Goal: Register for event/course: Sign up to attend an event or enroll in a course

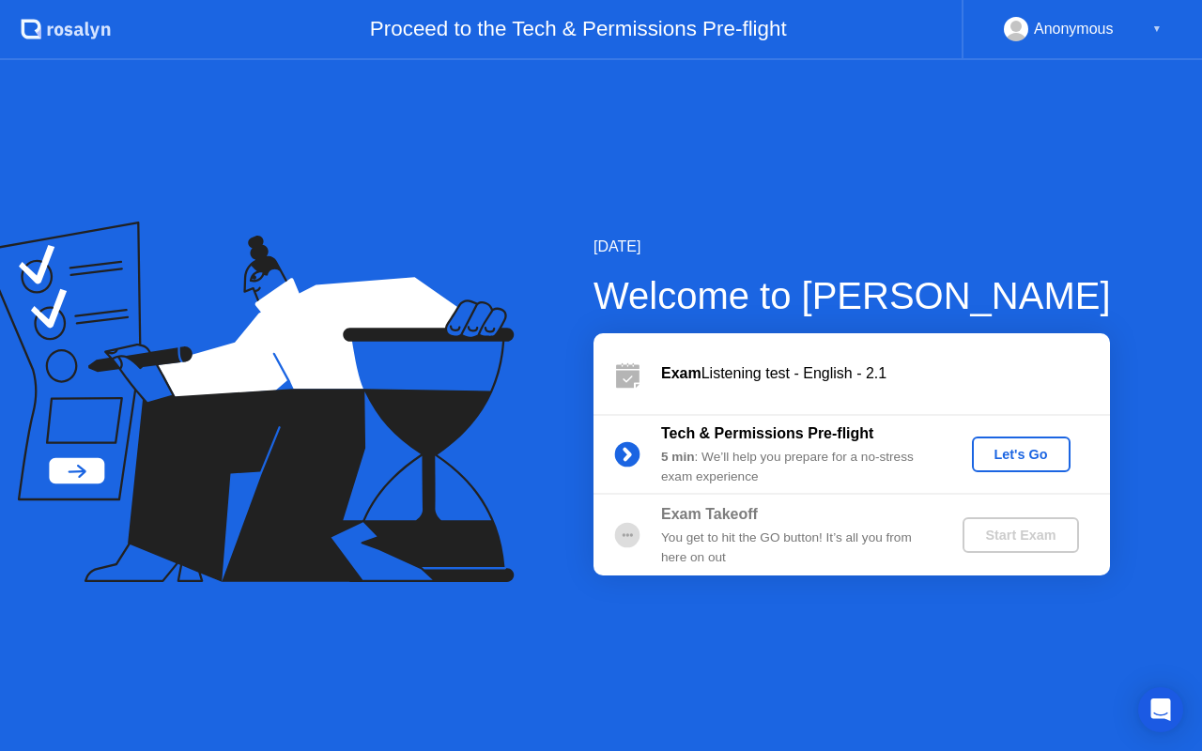
click at [1026, 452] on div "Let's Go" at bounding box center [1022, 454] width 84 height 15
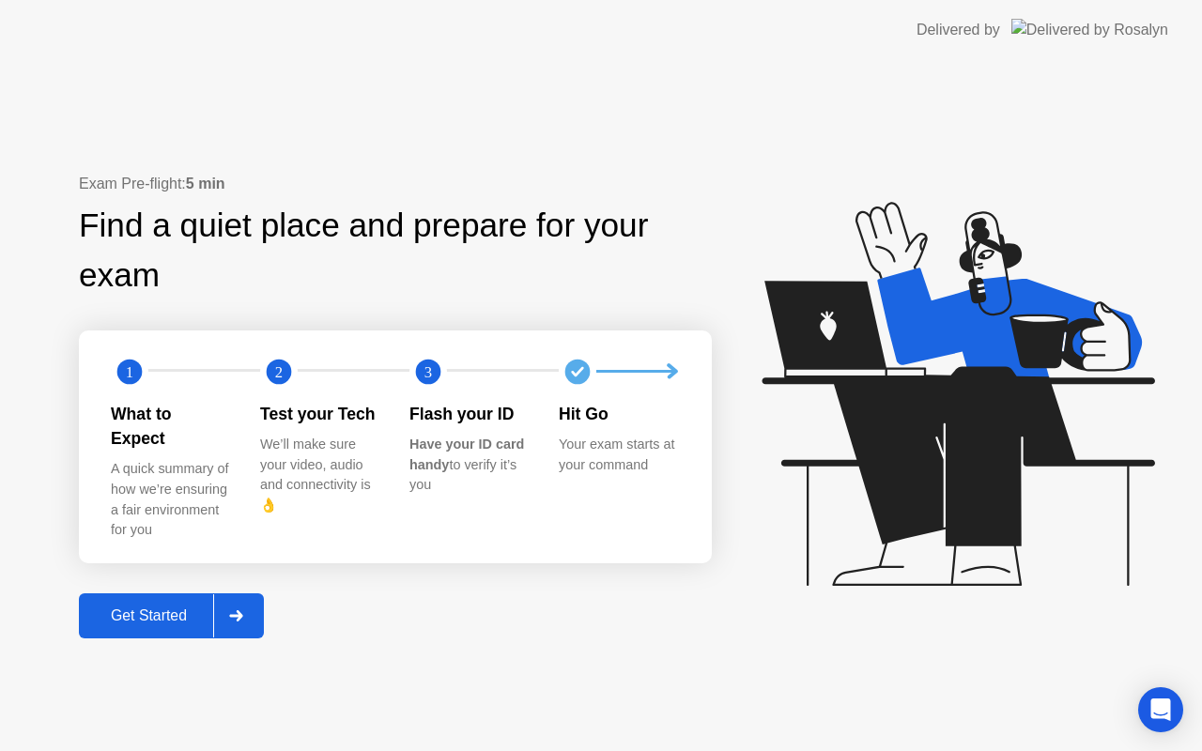
click at [140, 608] on div "Get Started" at bounding box center [149, 616] width 129 height 17
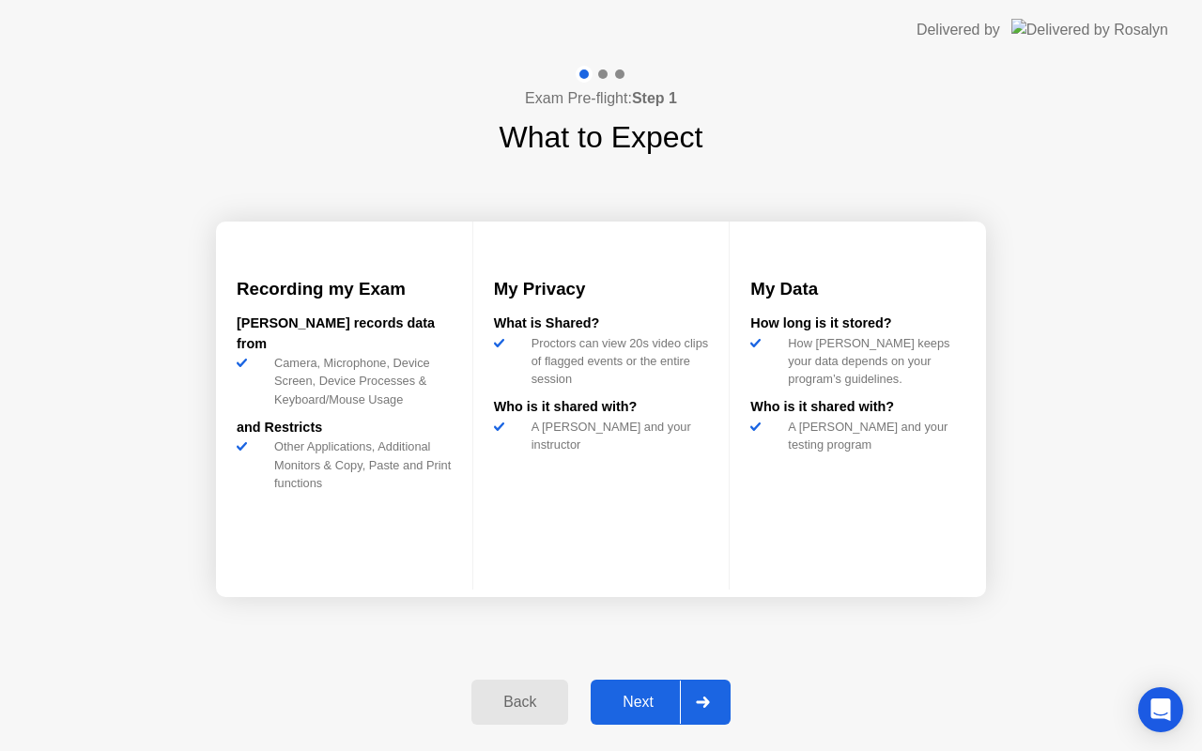
click at [640, 698] on div "Next" at bounding box center [638, 702] width 84 height 17
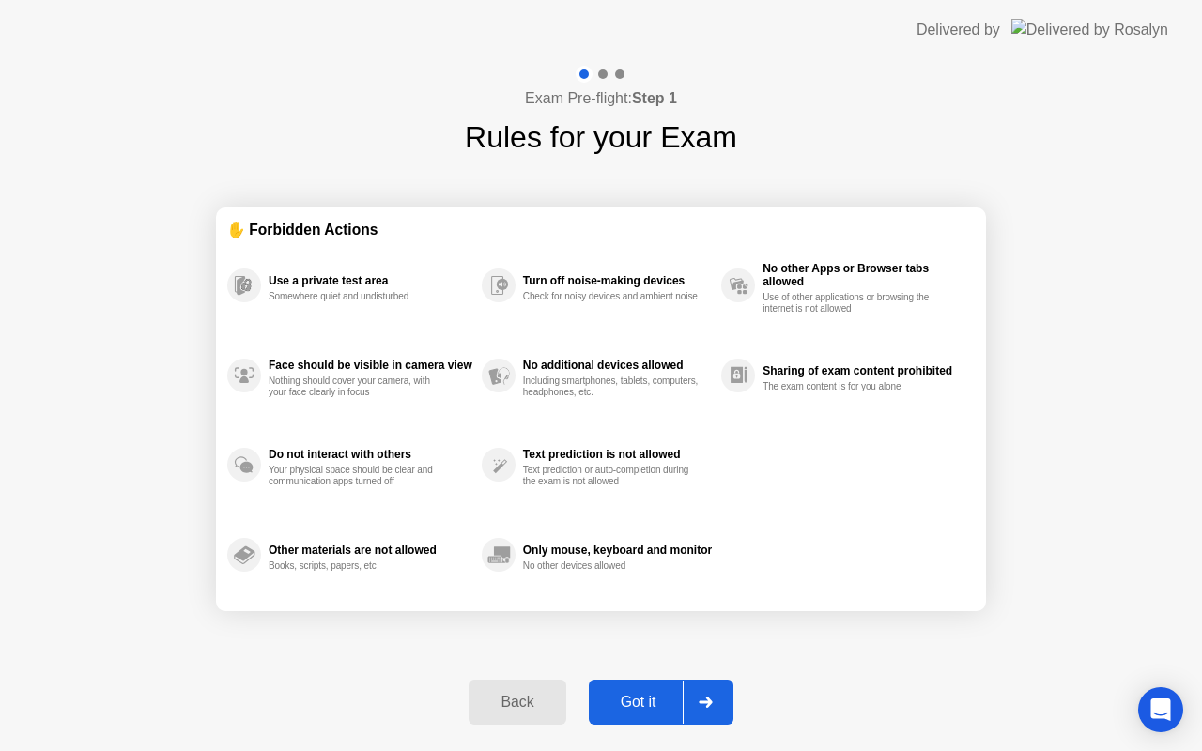
click at [630, 699] on div "Got it" at bounding box center [639, 702] width 88 height 17
select select "**********"
select select "*******"
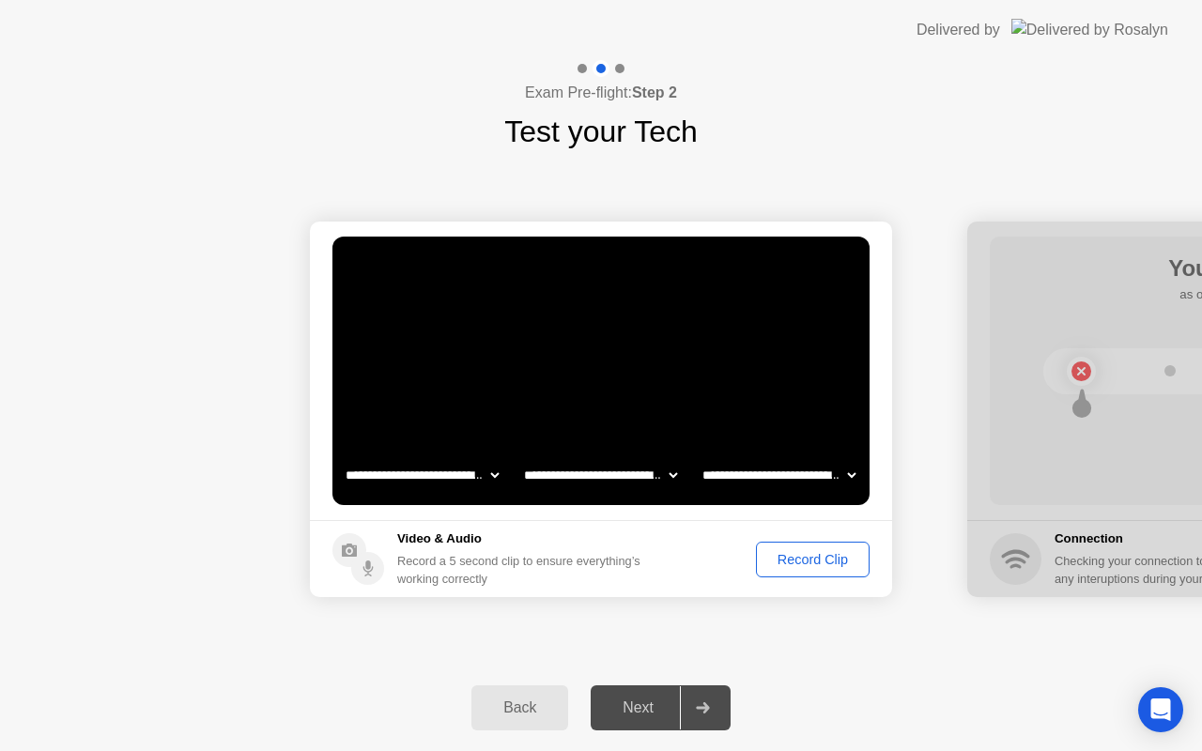
click at [800, 556] on div "Record Clip" at bounding box center [813, 559] width 101 height 15
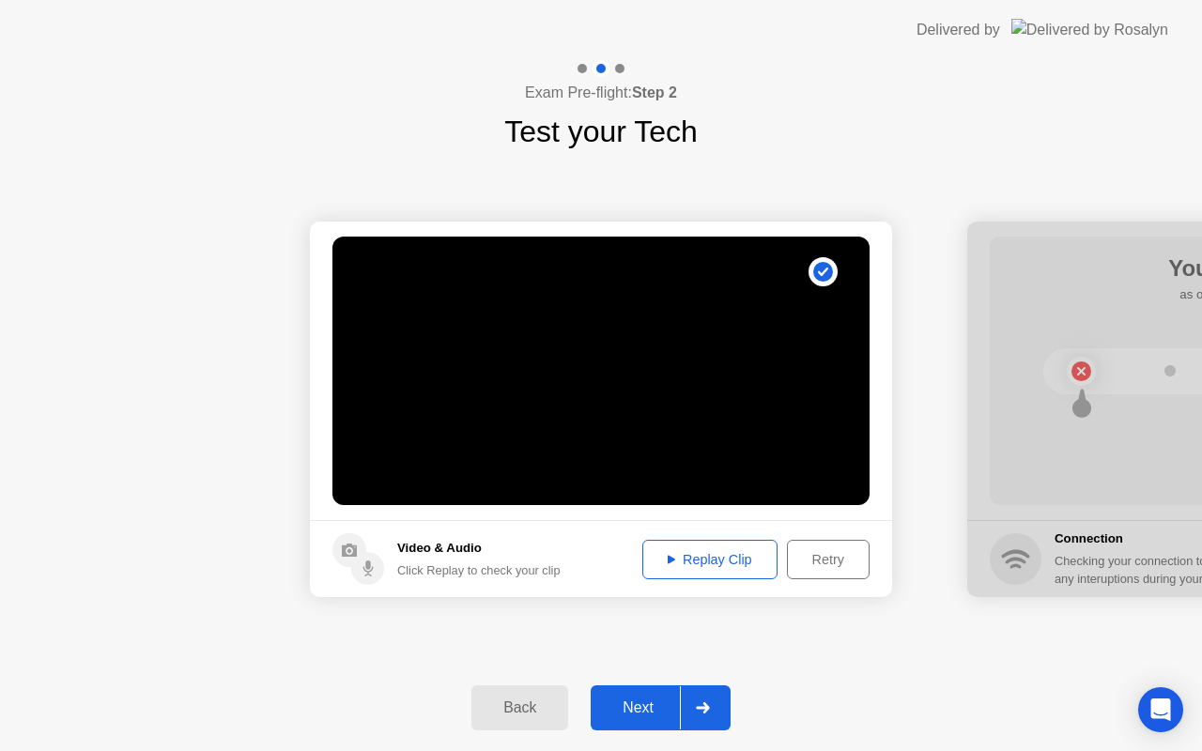
click at [690, 558] on div "Replay Clip" at bounding box center [710, 559] width 122 height 15
click at [642, 704] on div "Next" at bounding box center [638, 708] width 84 height 17
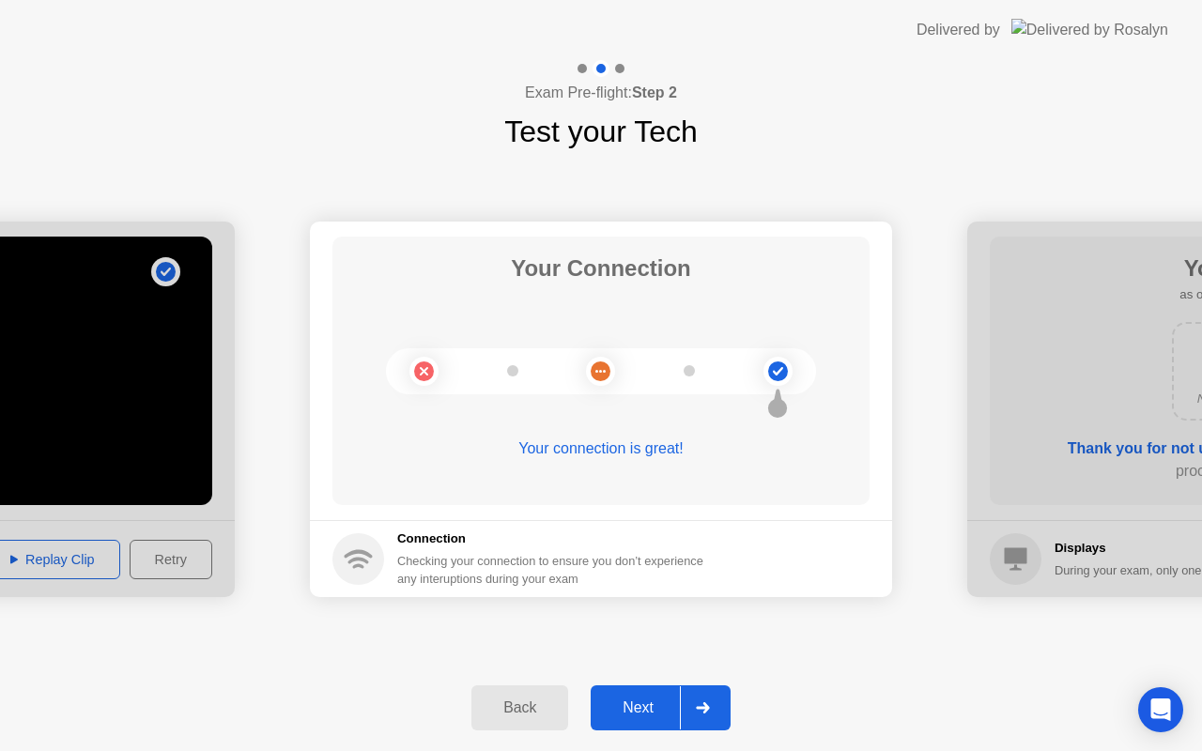
click at [637, 701] on div "Next" at bounding box center [638, 708] width 84 height 17
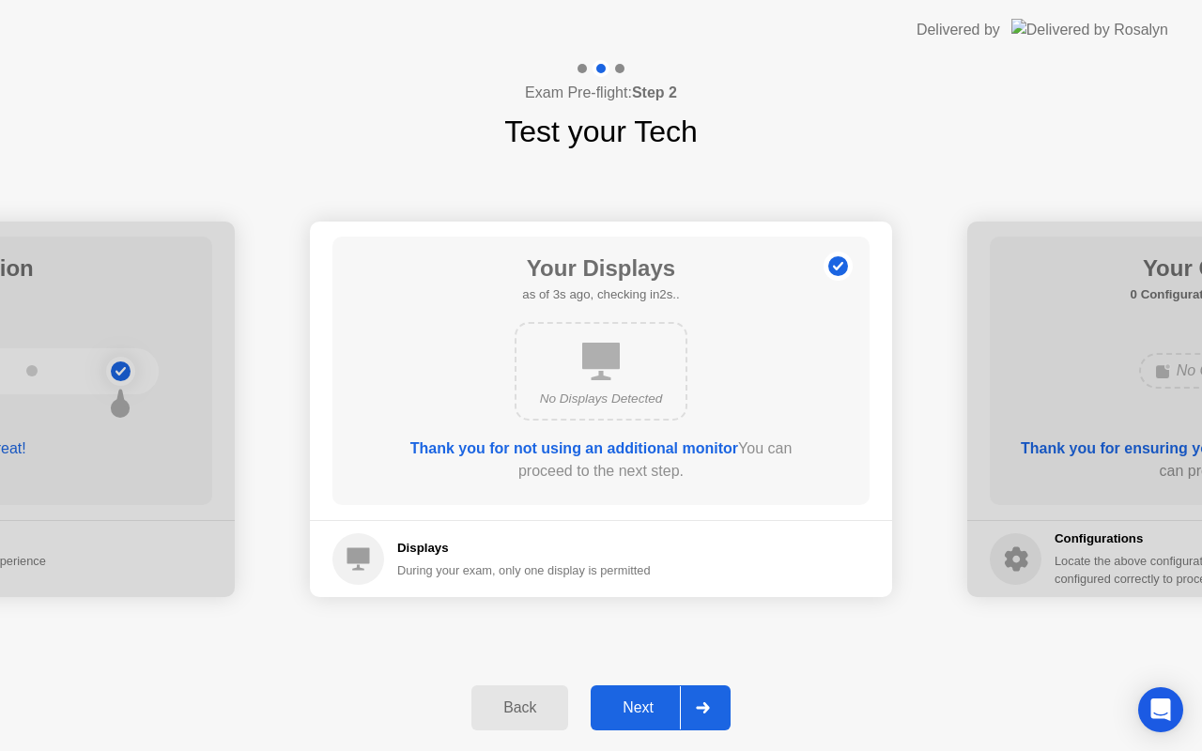
click at [639, 705] on div "Next" at bounding box center [638, 708] width 84 height 17
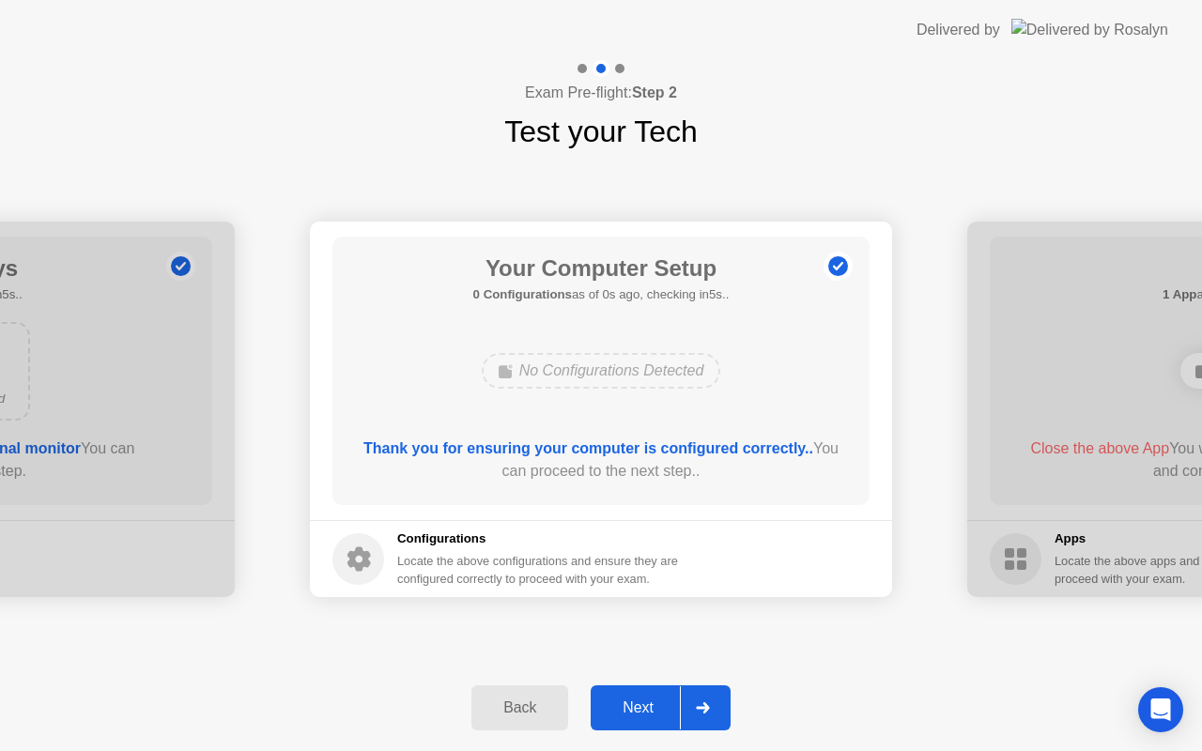
click at [639, 705] on div "Next" at bounding box center [638, 708] width 84 height 17
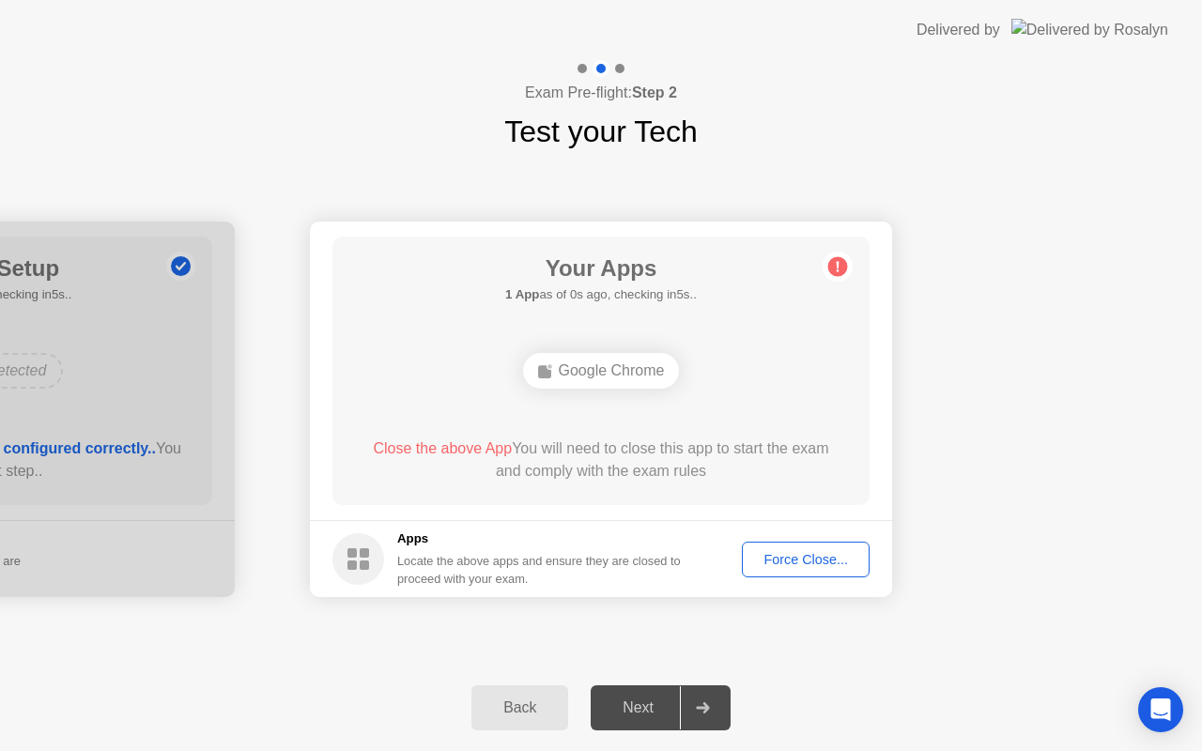
click at [817, 558] on div "Force Close..." at bounding box center [806, 559] width 115 height 15
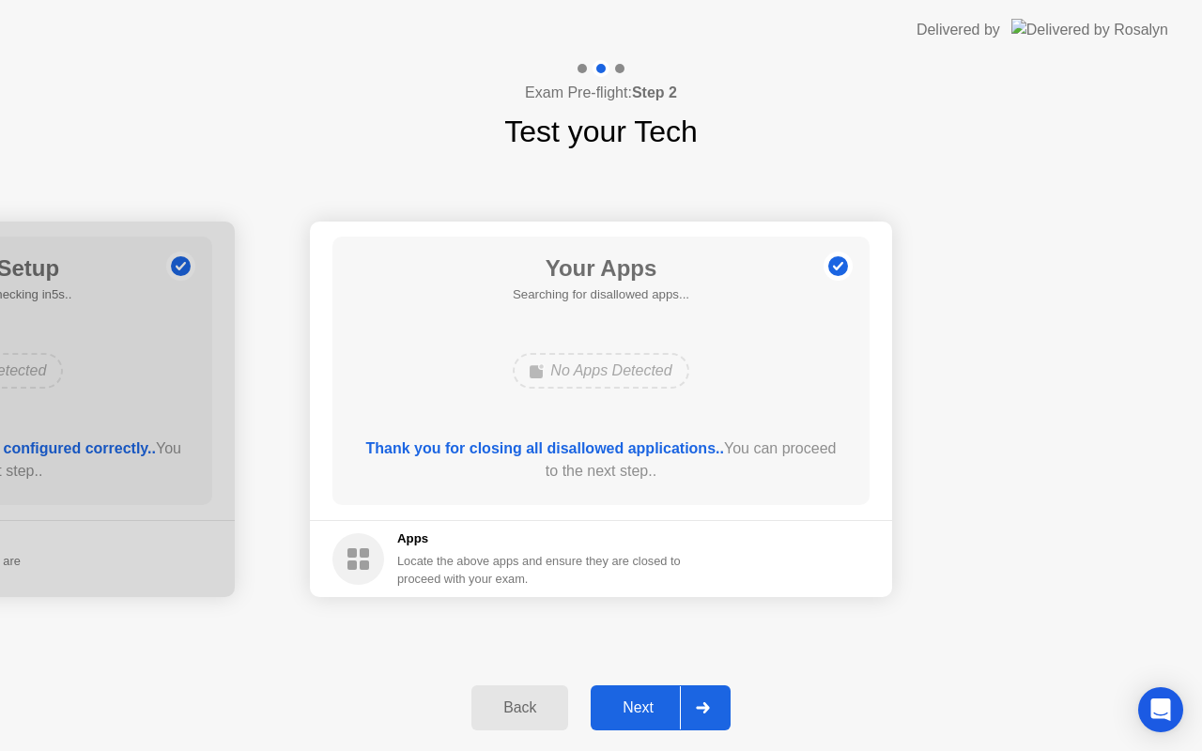
click at [642, 707] on div "Next" at bounding box center [638, 708] width 84 height 17
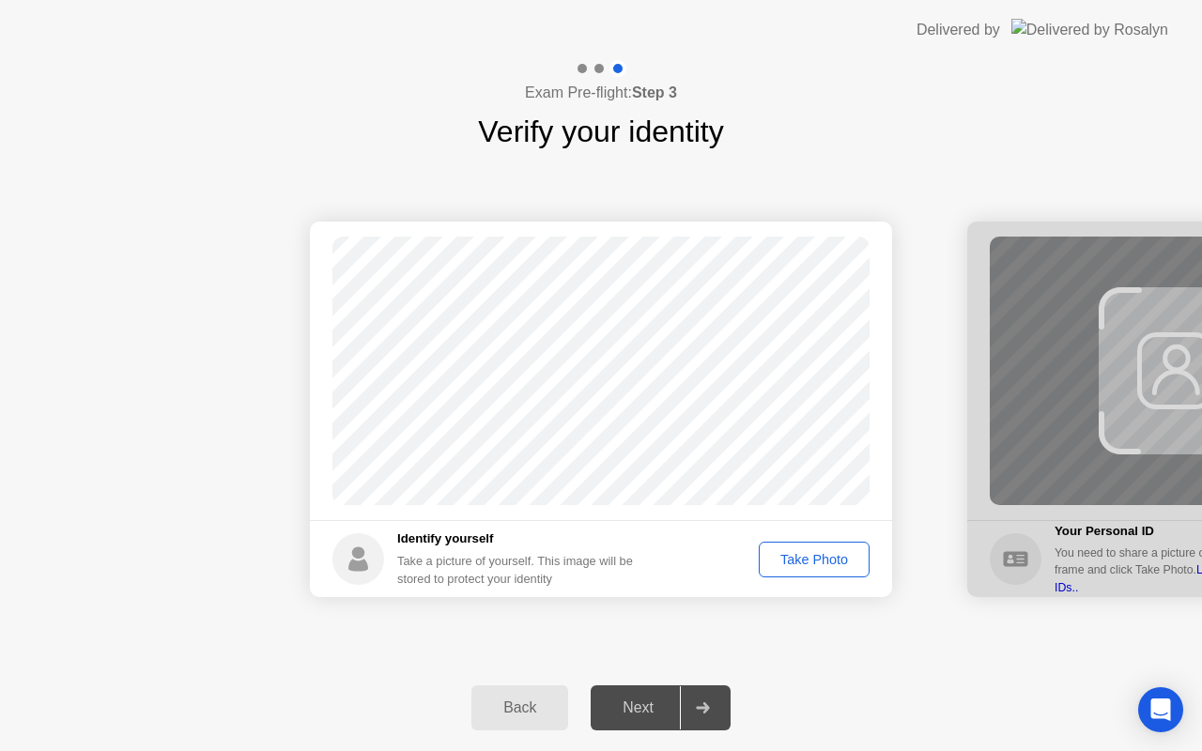
click at [811, 558] on div "Take Photo" at bounding box center [815, 559] width 98 height 15
click at [629, 704] on div "Next" at bounding box center [638, 708] width 84 height 17
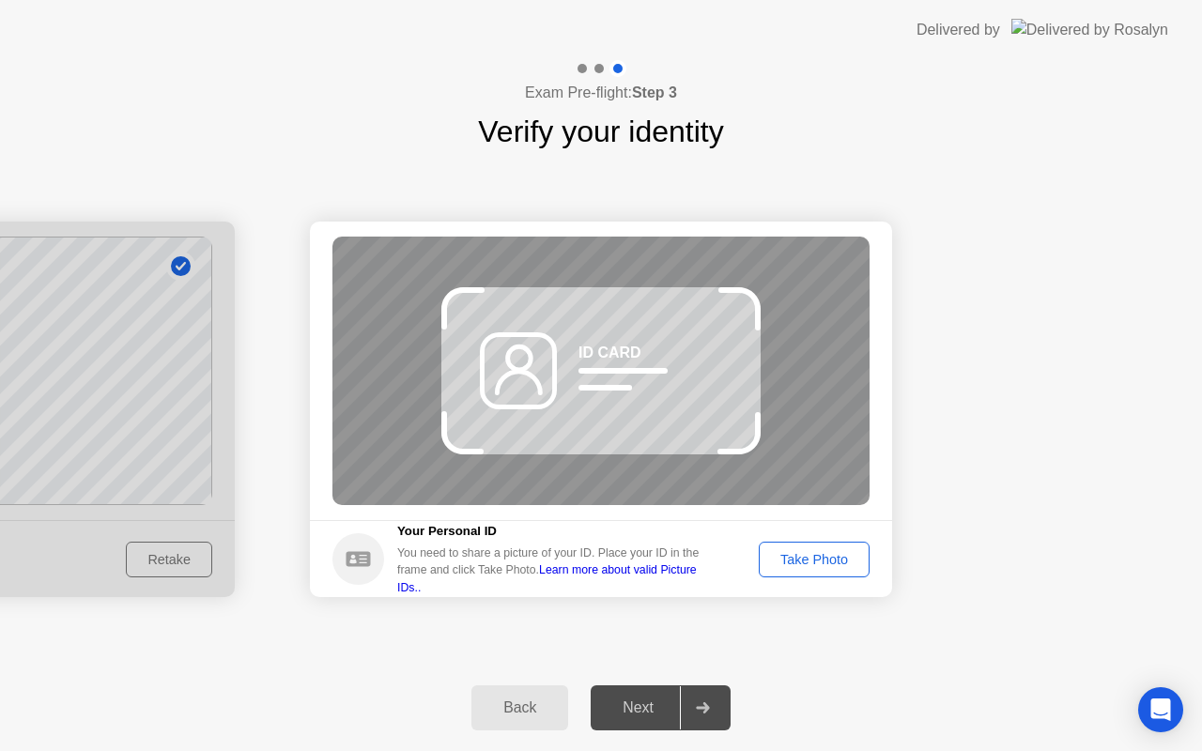
click at [618, 450] on div "ID CARD" at bounding box center [601, 371] width 537 height 269
click at [799, 554] on div "Take Photo" at bounding box center [815, 559] width 98 height 15
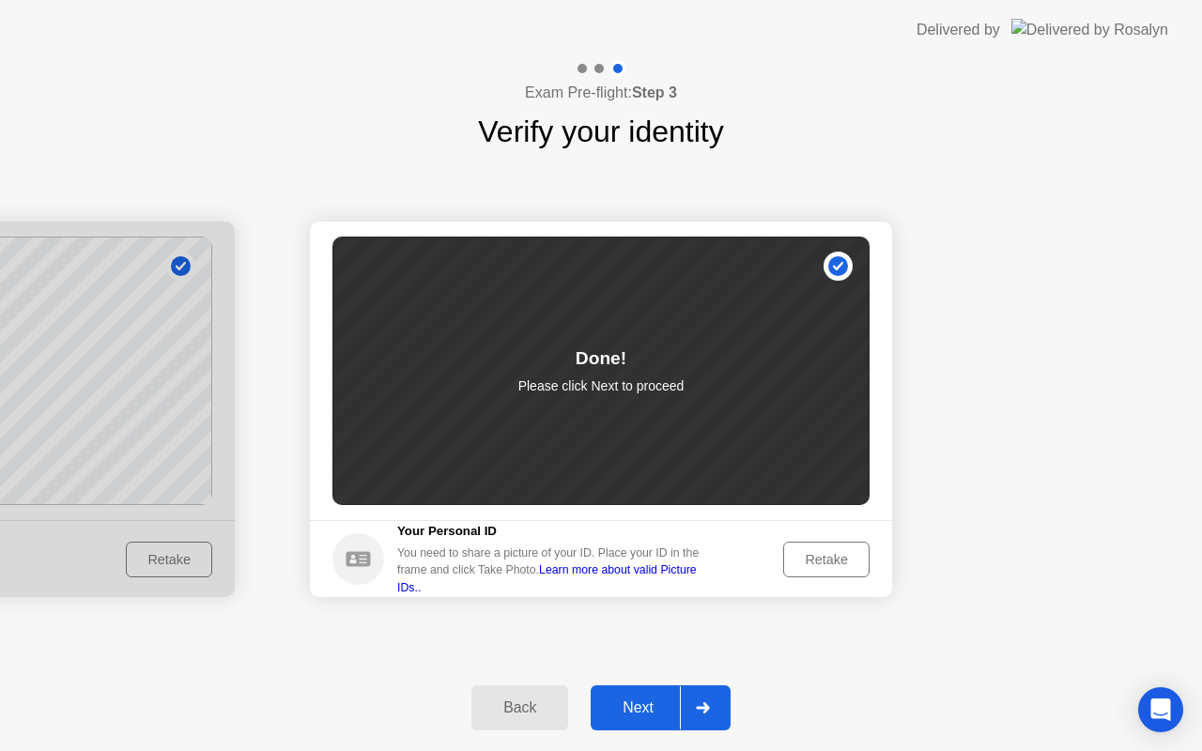
click at [631, 704] on div "Next" at bounding box center [638, 708] width 84 height 17
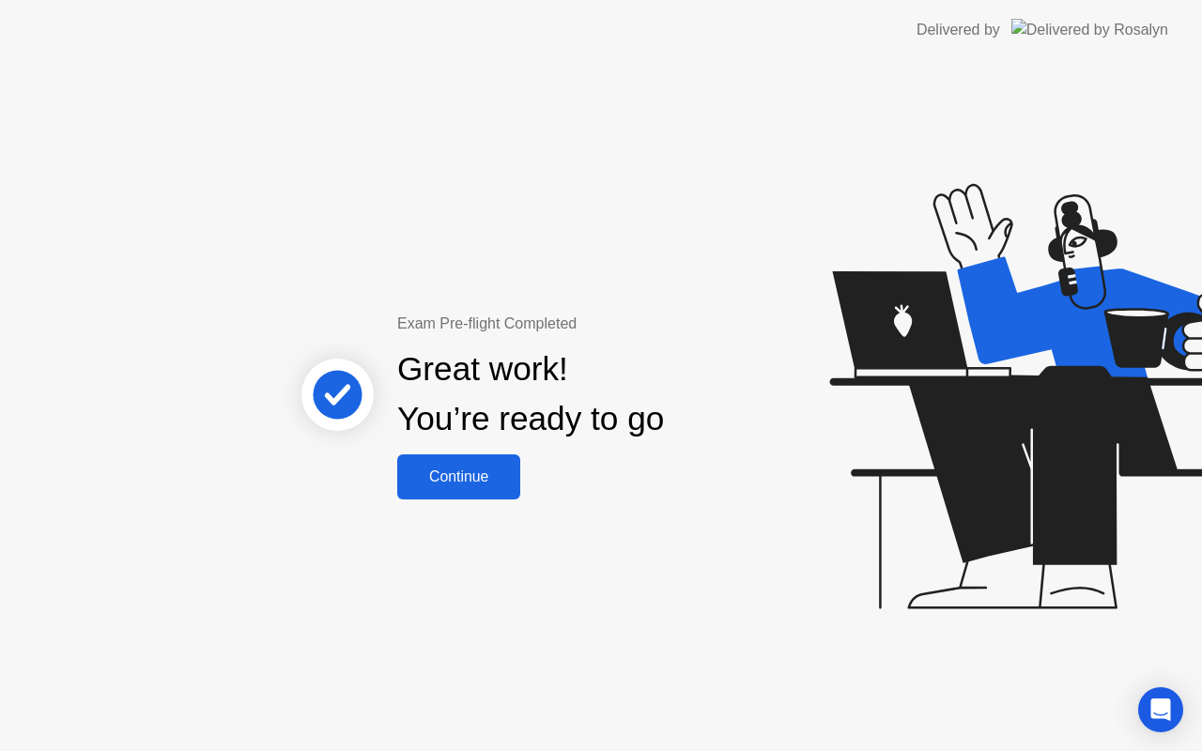
click at [462, 478] on div "Continue" at bounding box center [459, 477] width 112 height 17
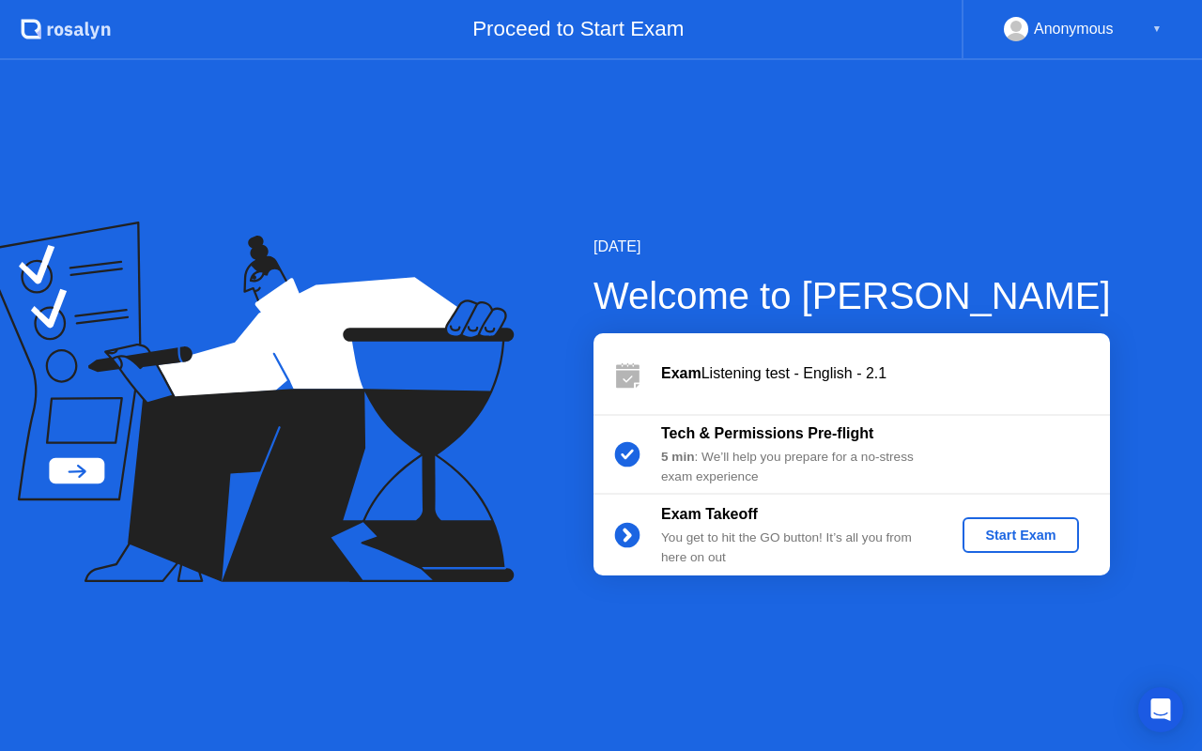
click at [1009, 534] on div "Start Exam" at bounding box center [1020, 535] width 101 height 15
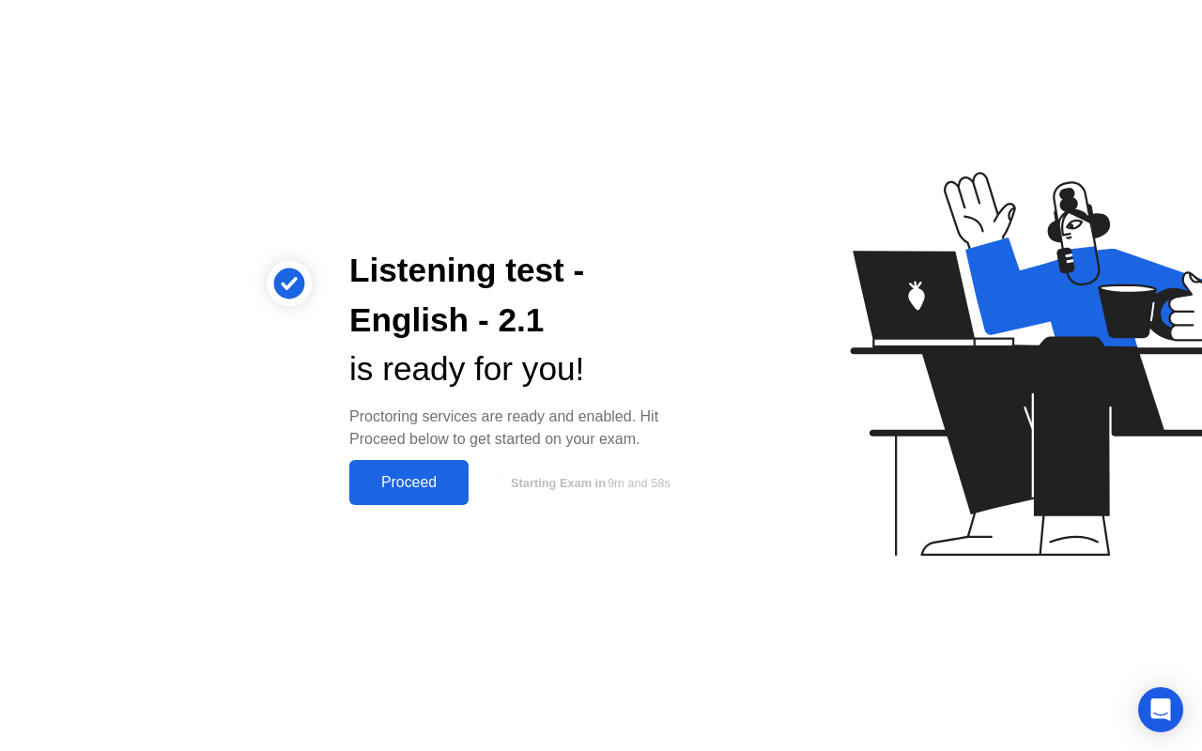
click at [403, 479] on div "Proceed" at bounding box center [409, 482] width 108 height 17
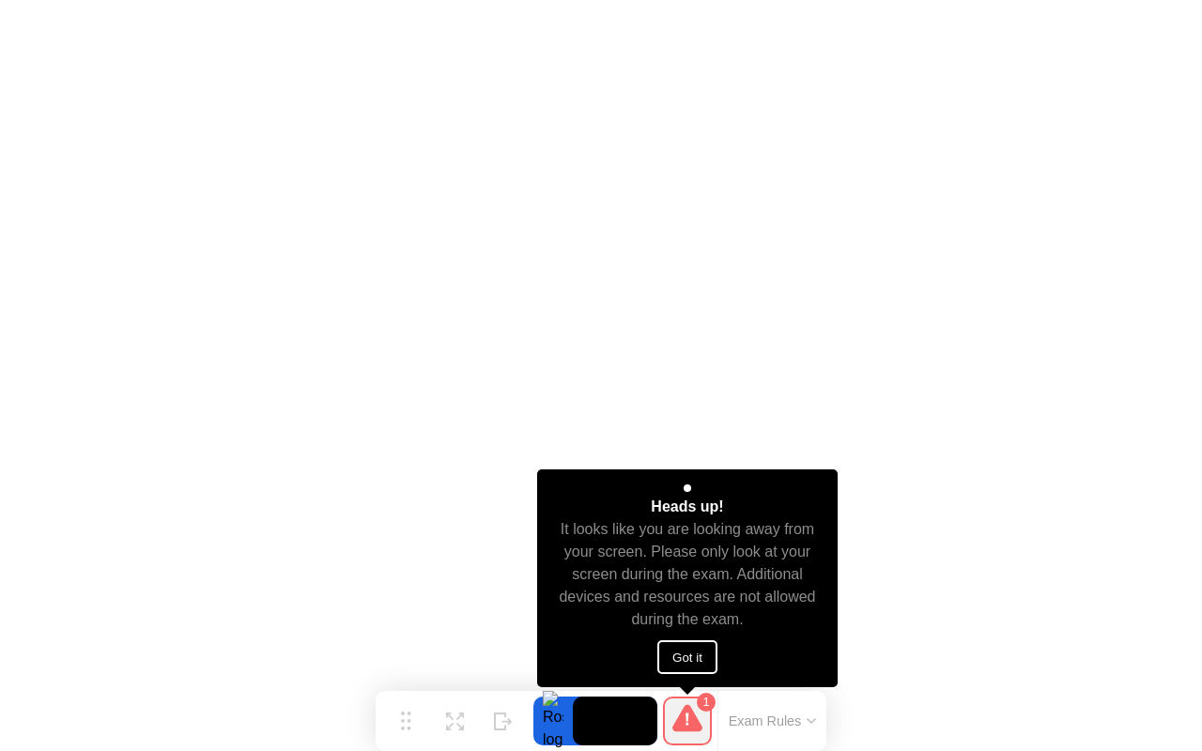
click at [681, 657] on button "Got it" at bounding box center [687, 658] width 60 height 34
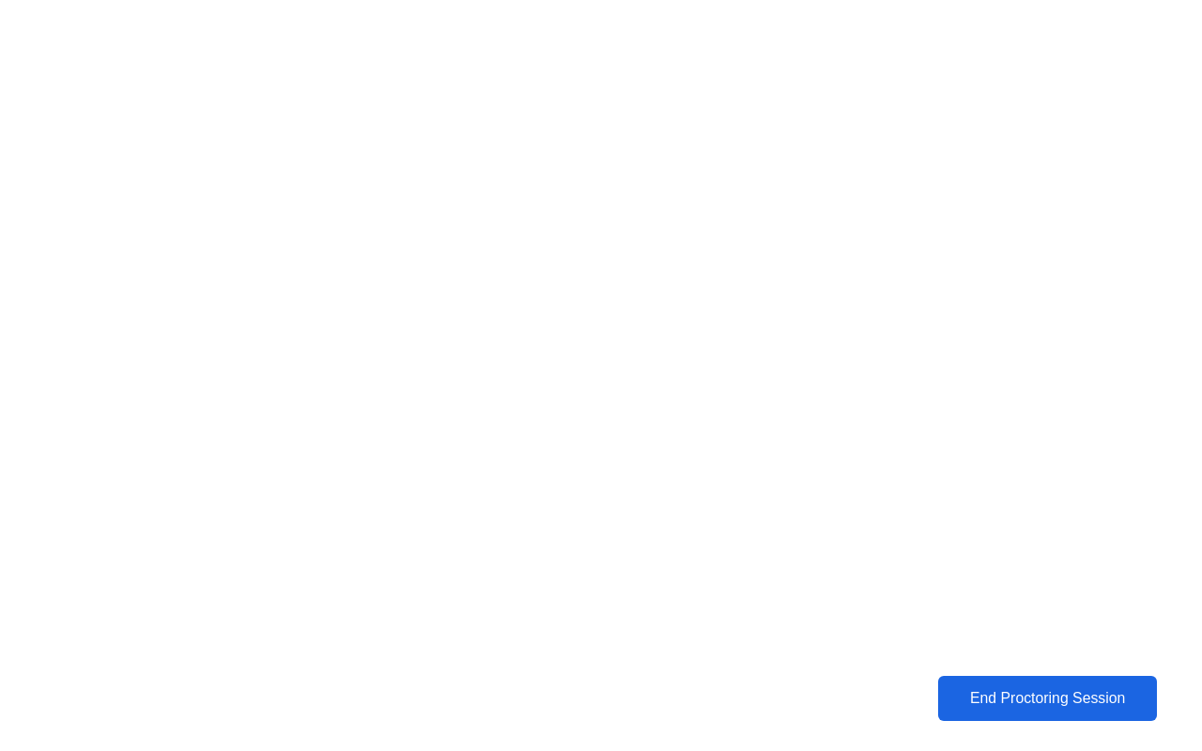
click at [1002, 694] on div "End Proctoring Session" at bounding box center [1047, 698] width 209 height 17
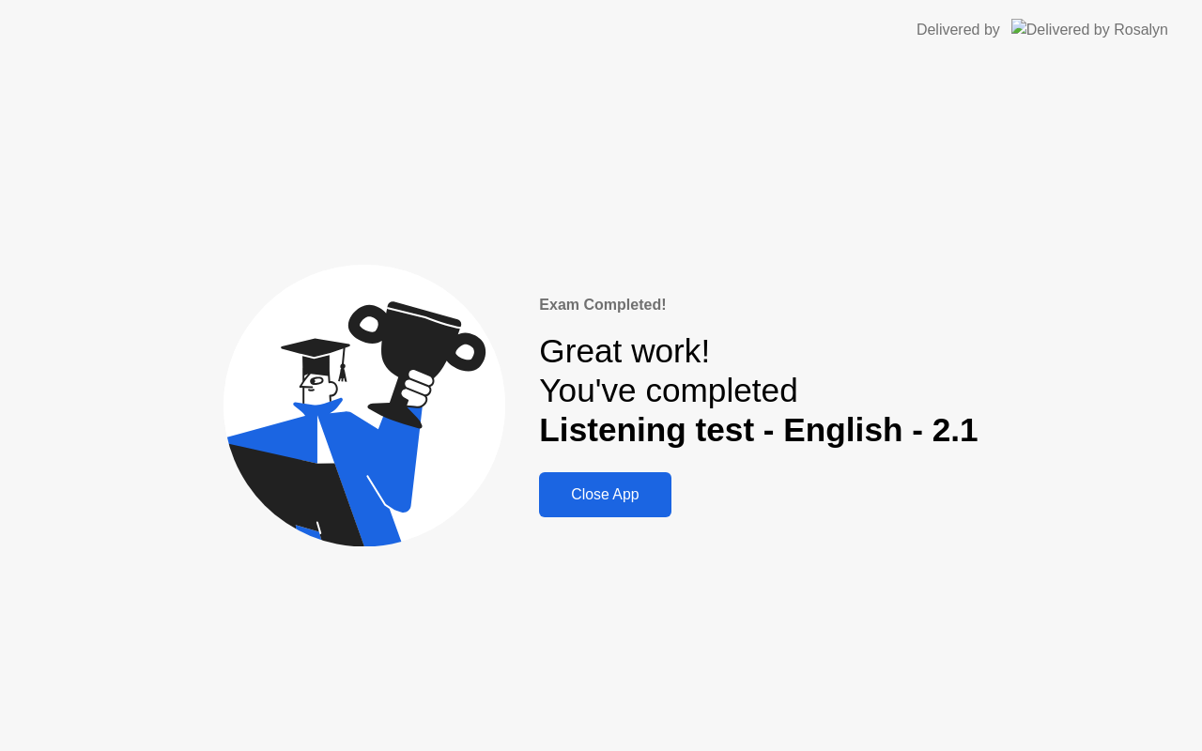
click at [1016, 239] on div "Exam Completed! Great work! You've completed Listening test - English - 2.1 Clo…" at bounding box center [601, 405] width 1202 height 691
drag, startPoint x: 608, startPoint y: 490, endPoint x: 672, endPoint y: 467, distance: 68.1
click at [608, 490] on div "Close App" at bounding box center [605, 495] width 120 height 17
